Goal: Information Seeking & Learning: Learn about a topic

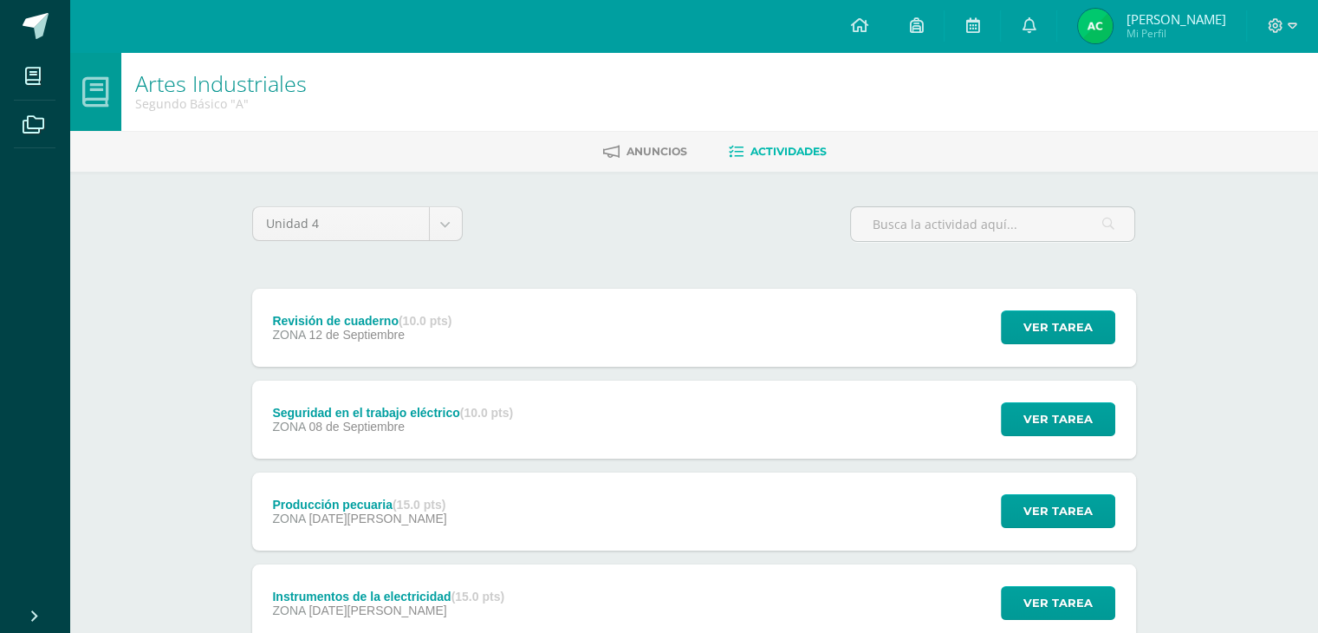
click at [748, 157] on link "Actividades" at bounding box center [778, 152] width 98 height 28
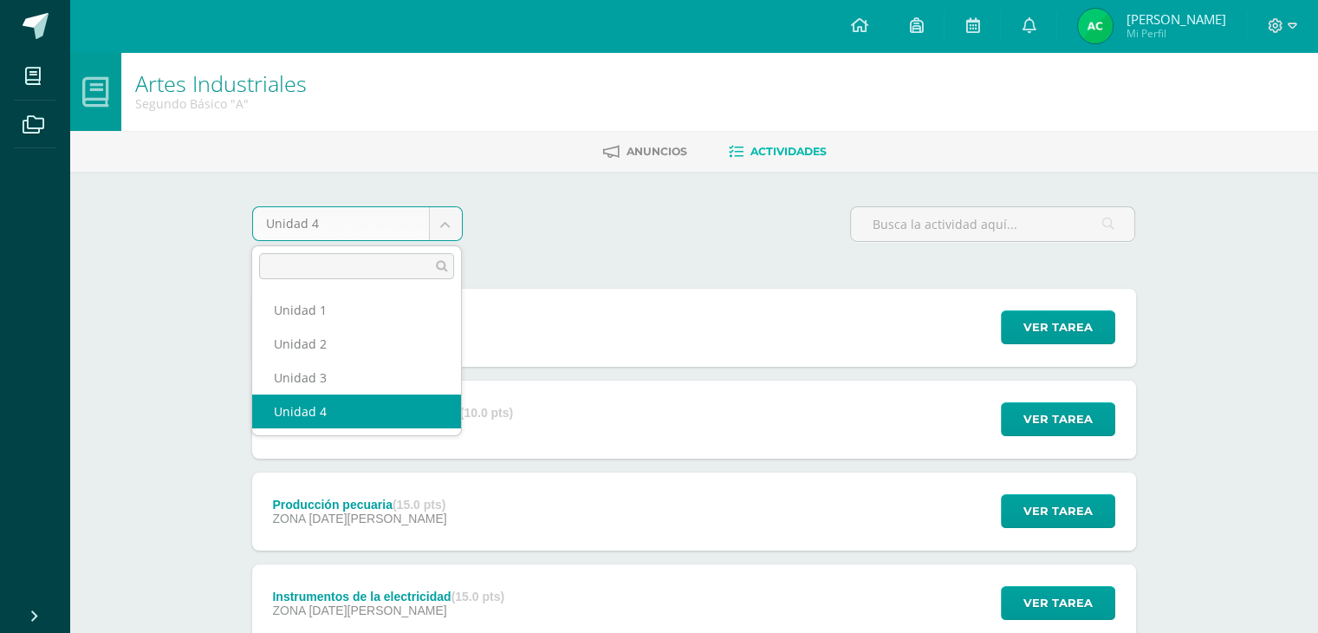
click at [454, 226] on body "Mis cursos Archivos Cerrar panel Artes Industriales Segundo Básico "A" Artes Pl…" at bounding box center [659, 378] width 1318 height 757
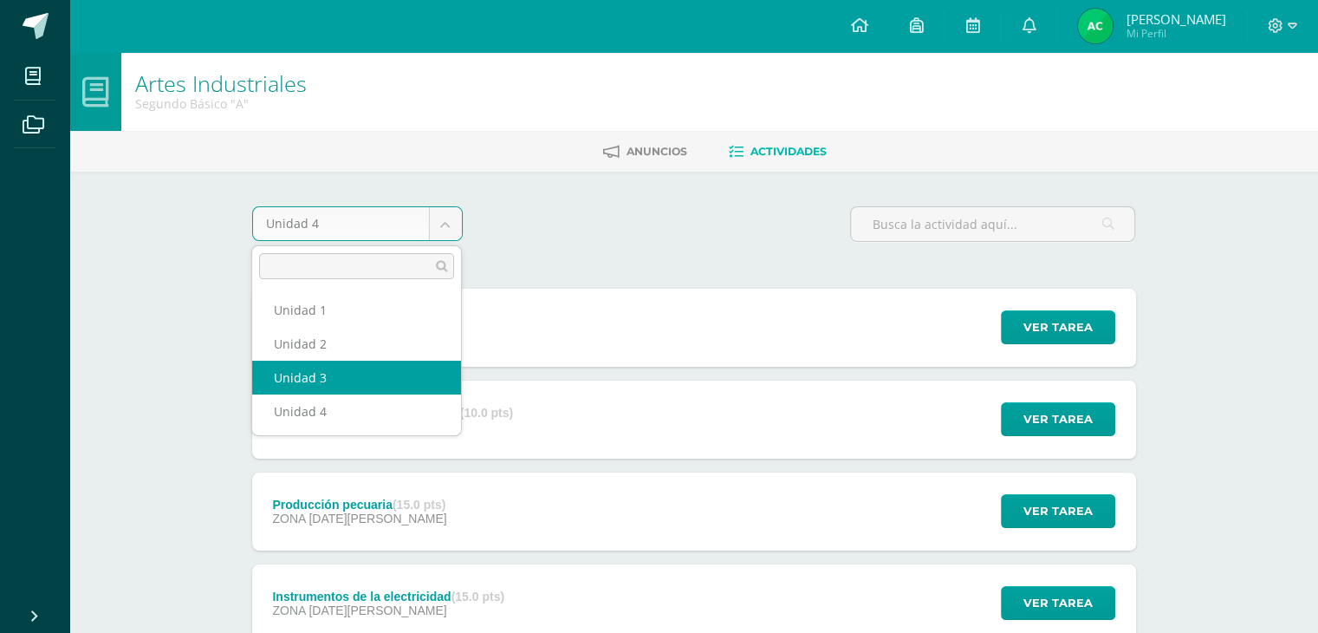
select select "Unidad 3"
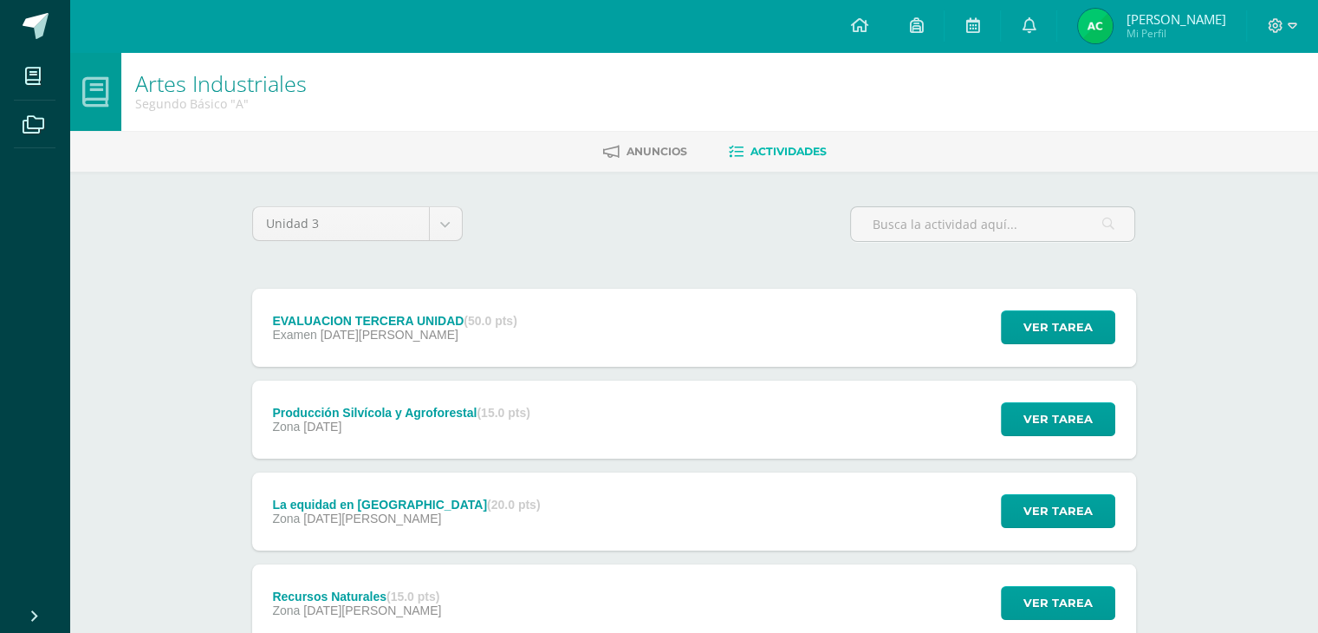
click at [767, 348] on div "EVALUACION TERCERA UNIDAD (50.0 pts) Examen [DATE][PERSON_NAME] Ver tarea EVALU…" at bounding box center [694, 328] width 884 height 78
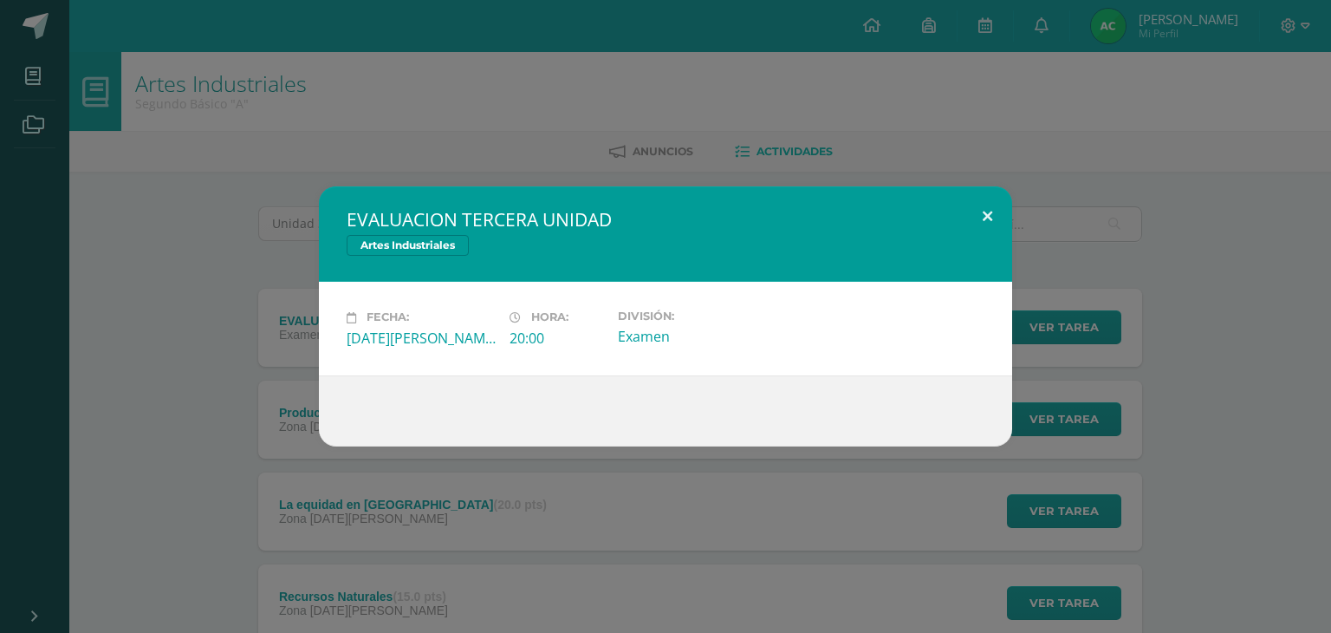
click at [986, 218] on button at bounding box center [987, 215] width 49 height 59
